Goal: Transaction & Acquisition: Subscribe to service/newsletter

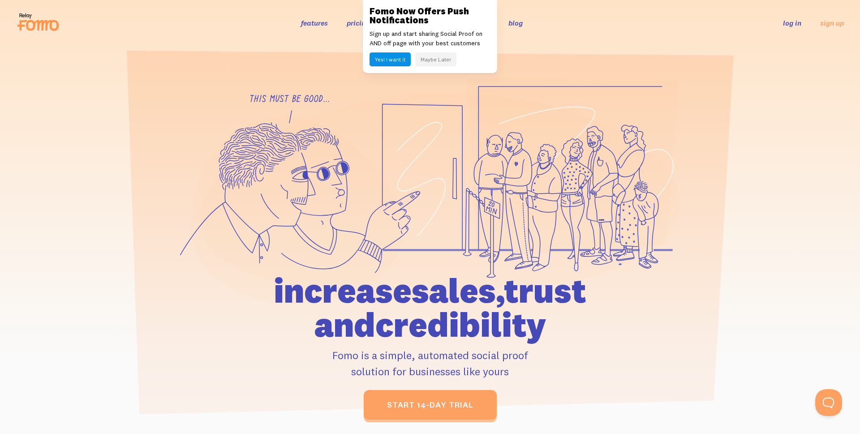
click at [443, 58] on button "Maybe Later" at bounding box center [435, 59] width 41 height 14
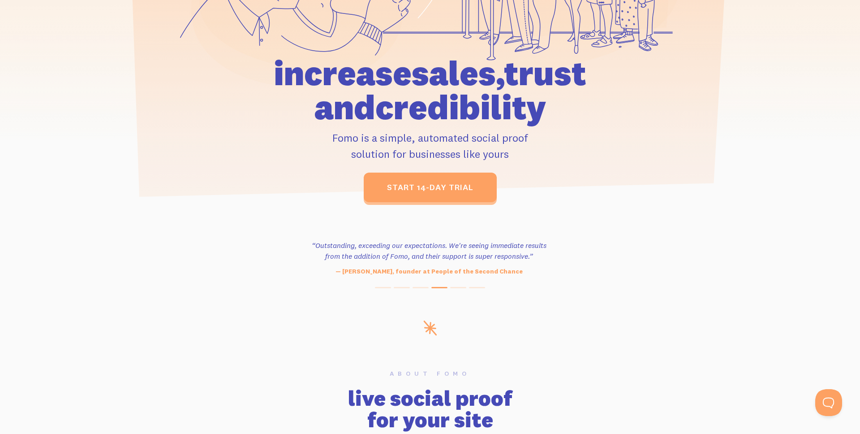
scroll to position [225, 0]
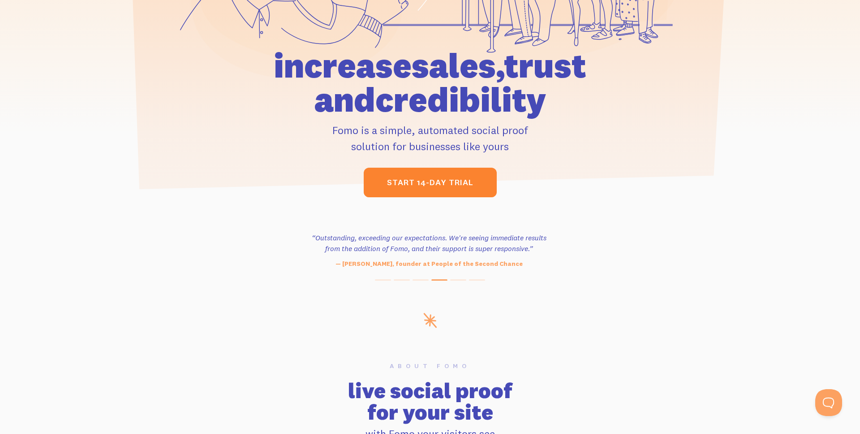
click at [444, 178] on link "start 14-day trial" at bounding box center [430, 183] width 133 height 30
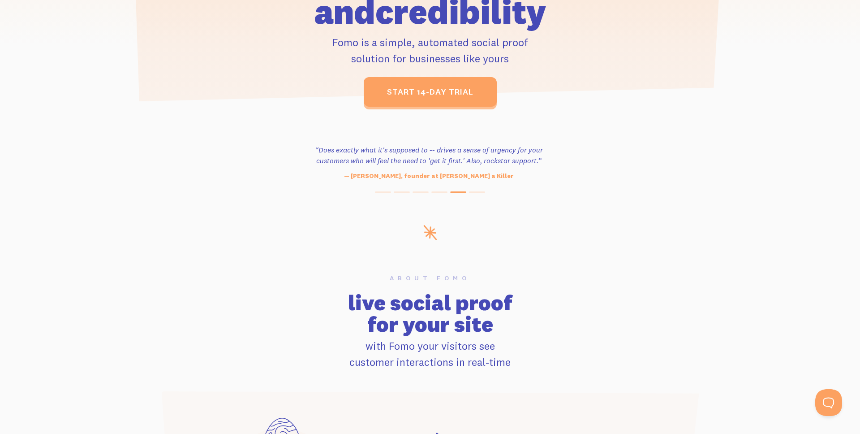
scroll to position [0, 0]
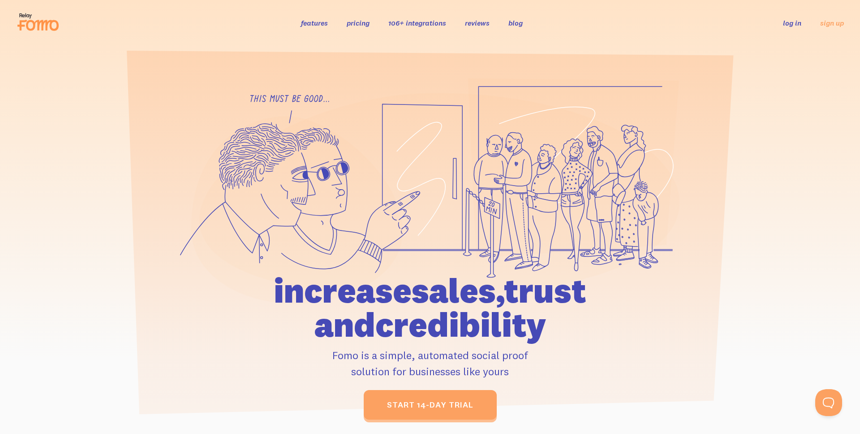
click at [478, 26] on link "reviews" at bounding box center [477, 22] width 25 height 9
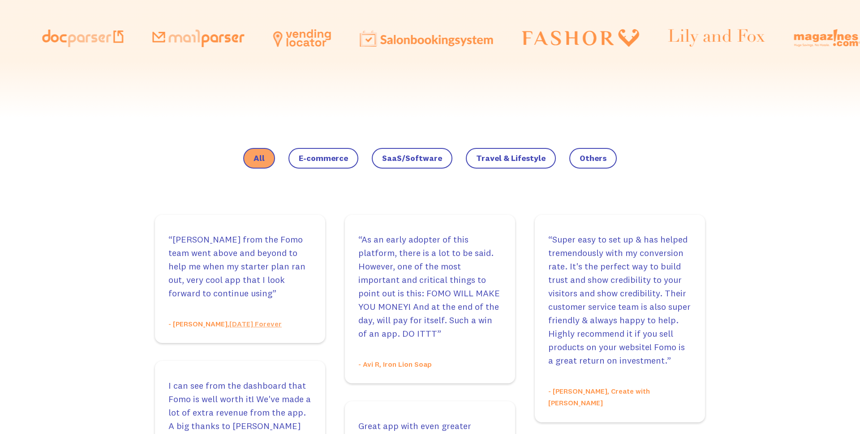
scroll to position [431, 0]
